Goal: Information Seeking & Learning: Learn about a topic

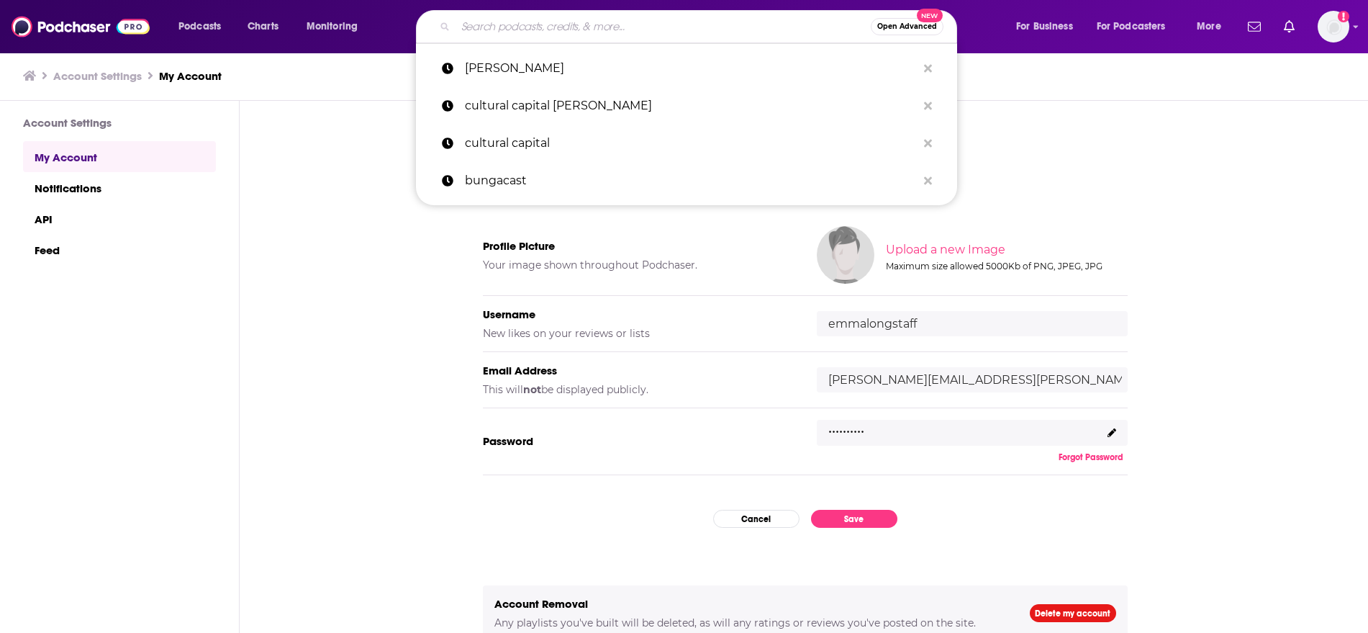
click at [563, 30] on input "Search podcasts, credits, & more..." at bounding box center [662, 26] width 415 height 23
type input "n"
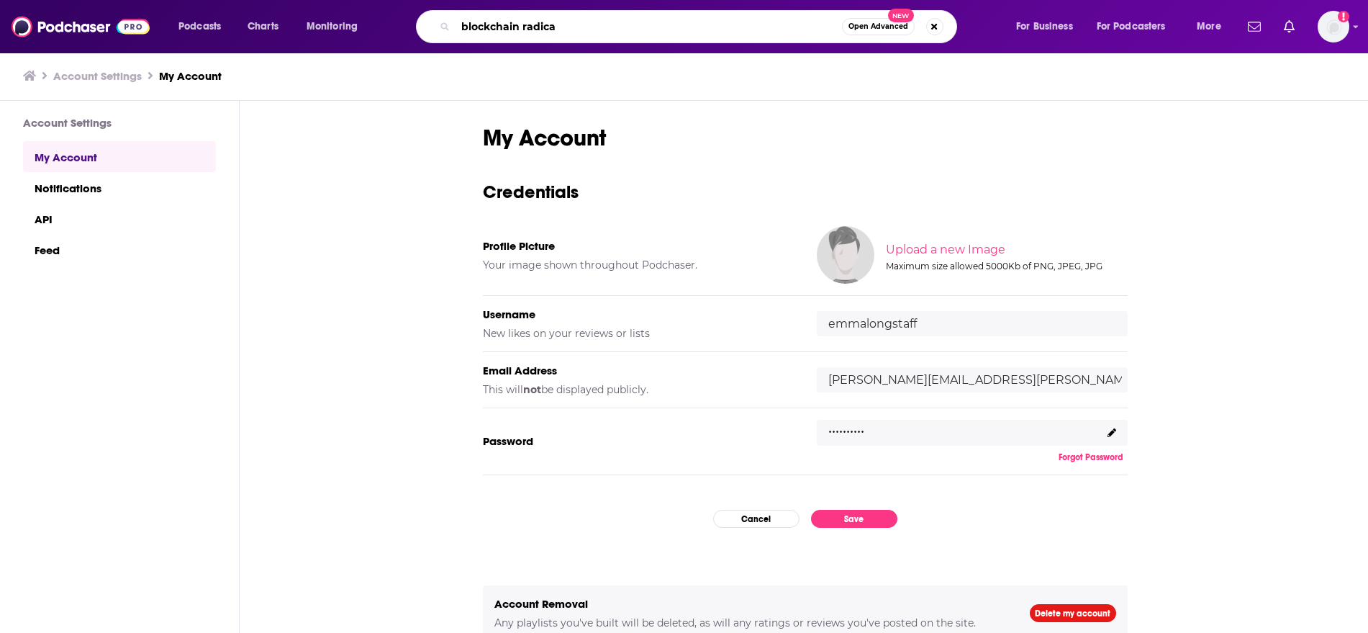
type input "blockchain radical"
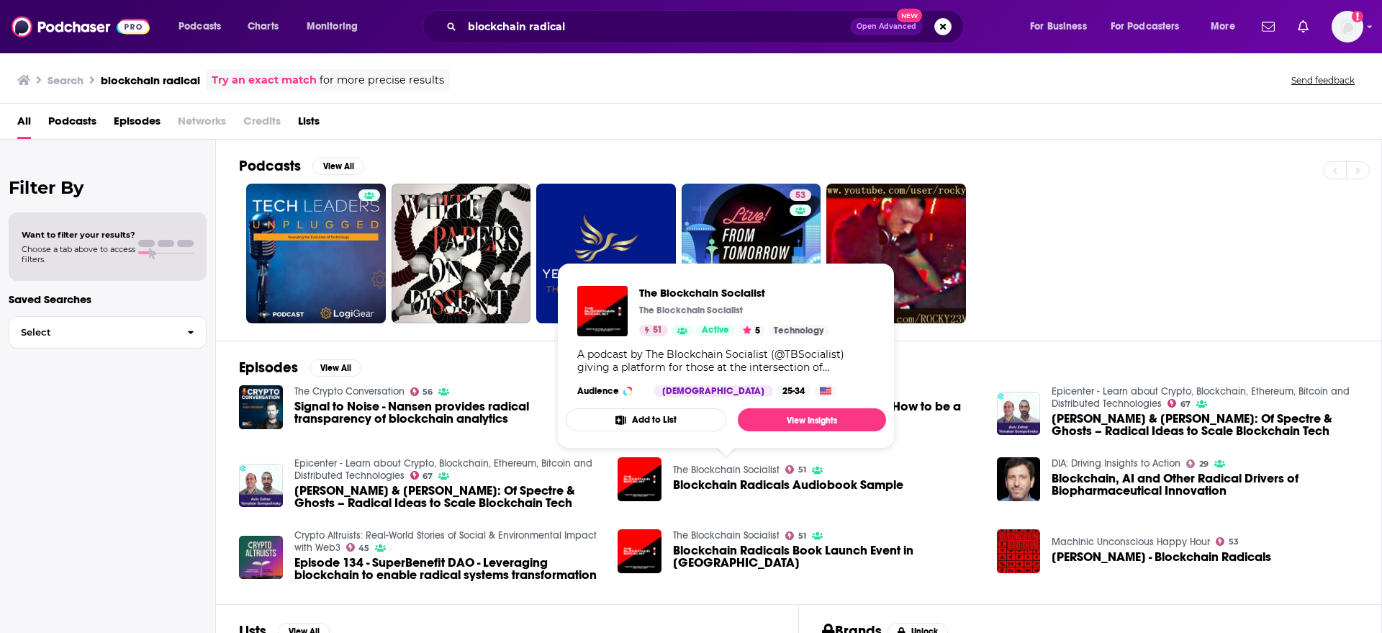
click at [754, 466] on link "The Blockchain Socialist" at bounding box center [726, 469] width 106 height 12
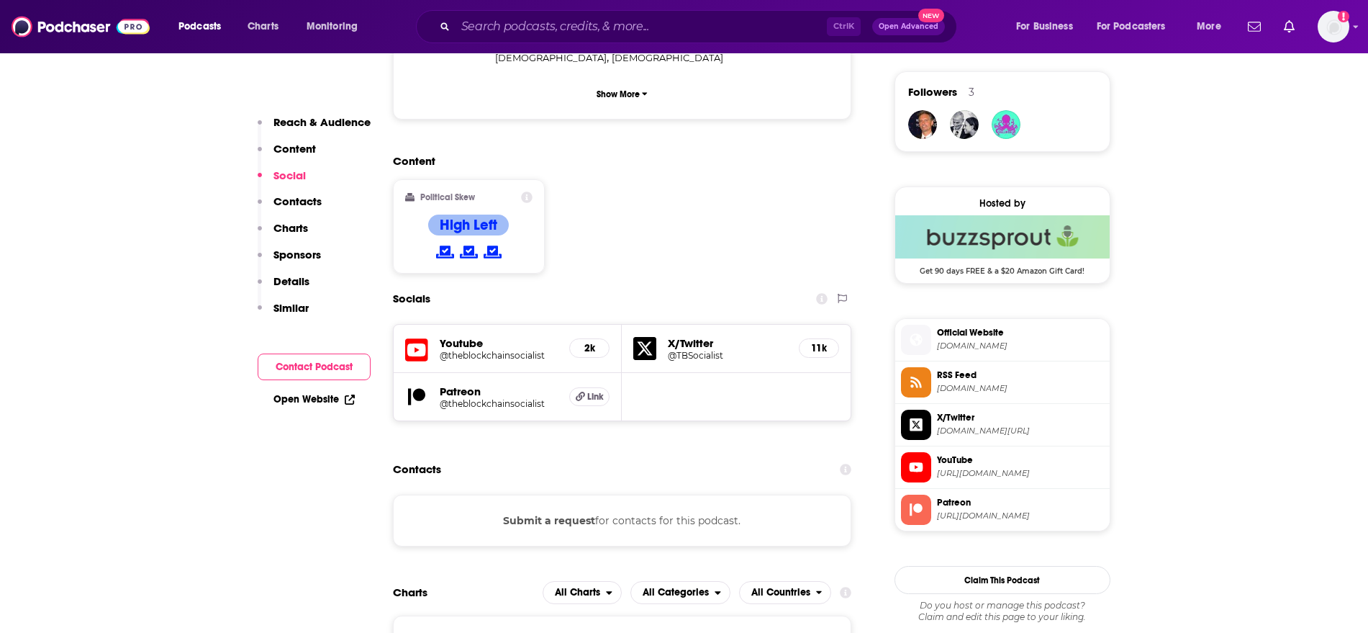
scroll to position [1042, 0]
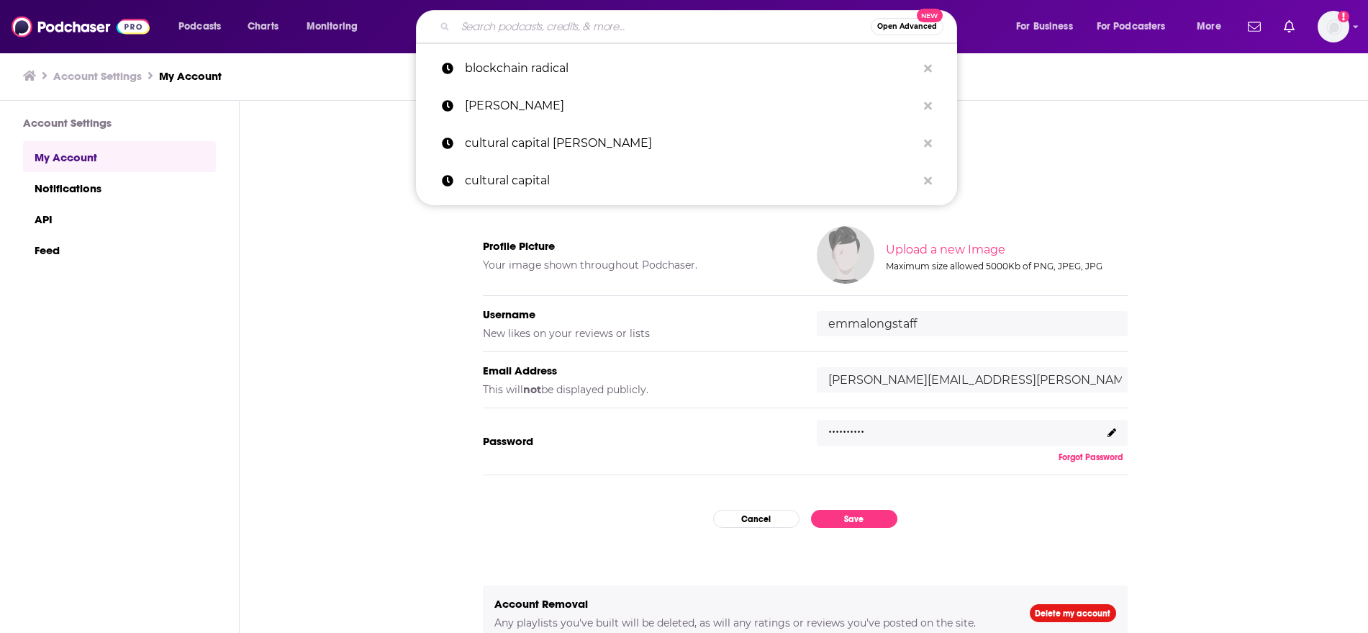
click at [598, 20] on input "Search podcasts, credits, & more..." at bounding box center [662, 26] width 415 height 23
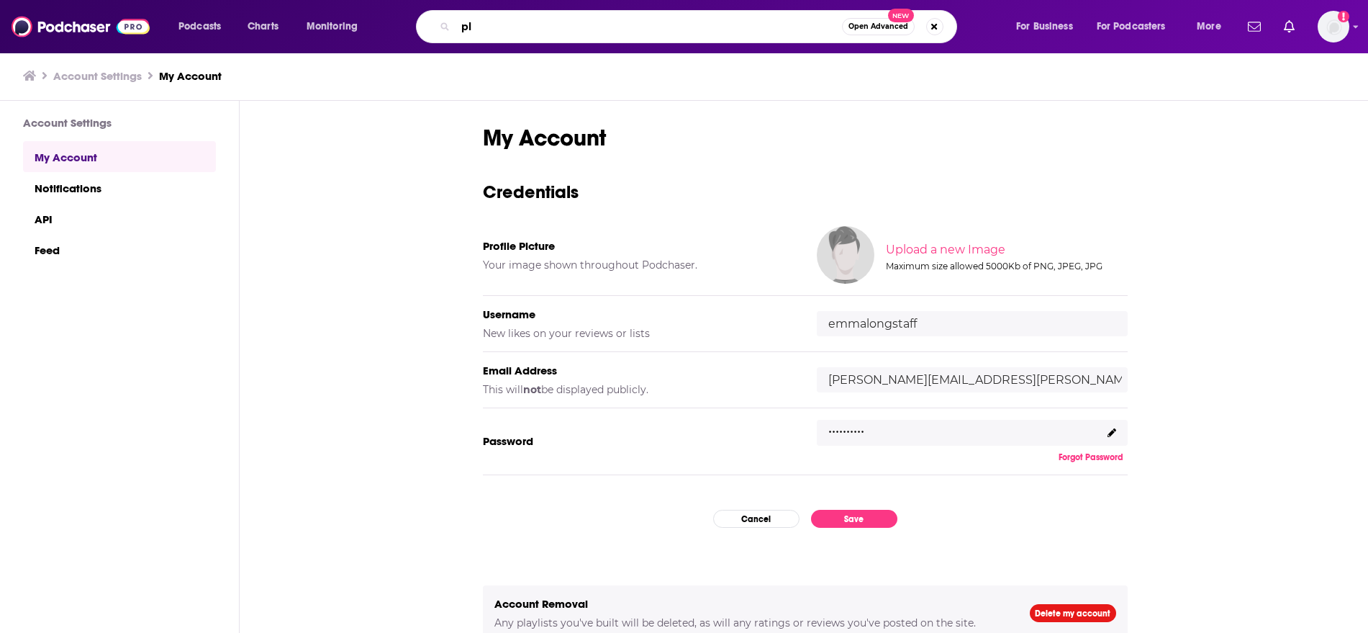
type input "p"
type input ""platform capitalism""
